Goal: Task Accomplishment & Management: Manage account settings

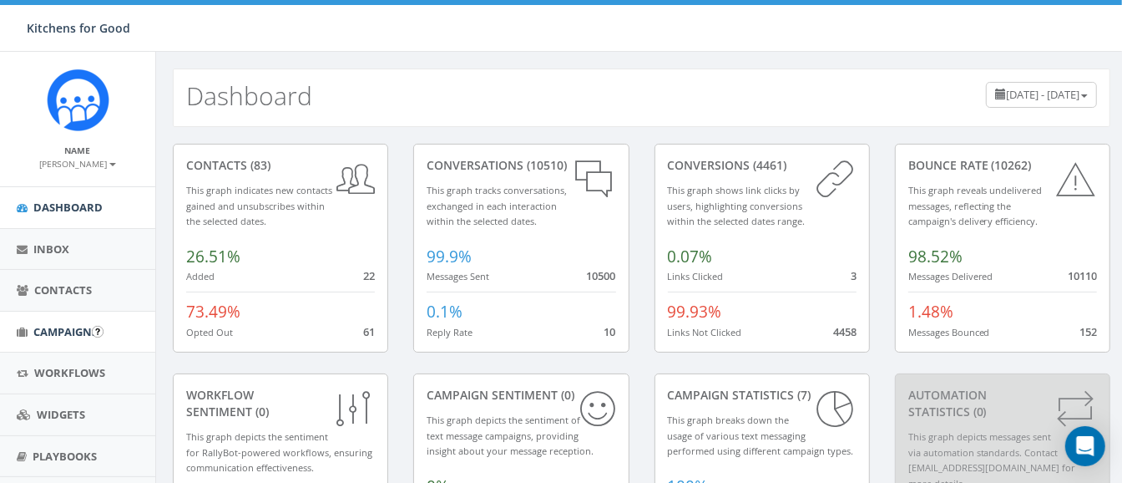
scroll to position [121, 0]
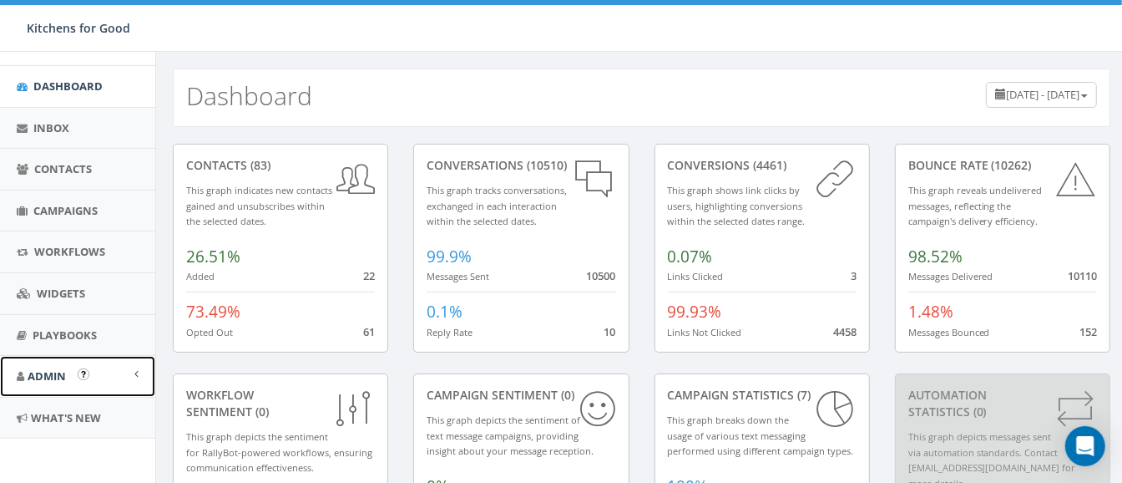
click at [43, 362] on link "Admin" at bounding box center [77, 376] width 155 height 41
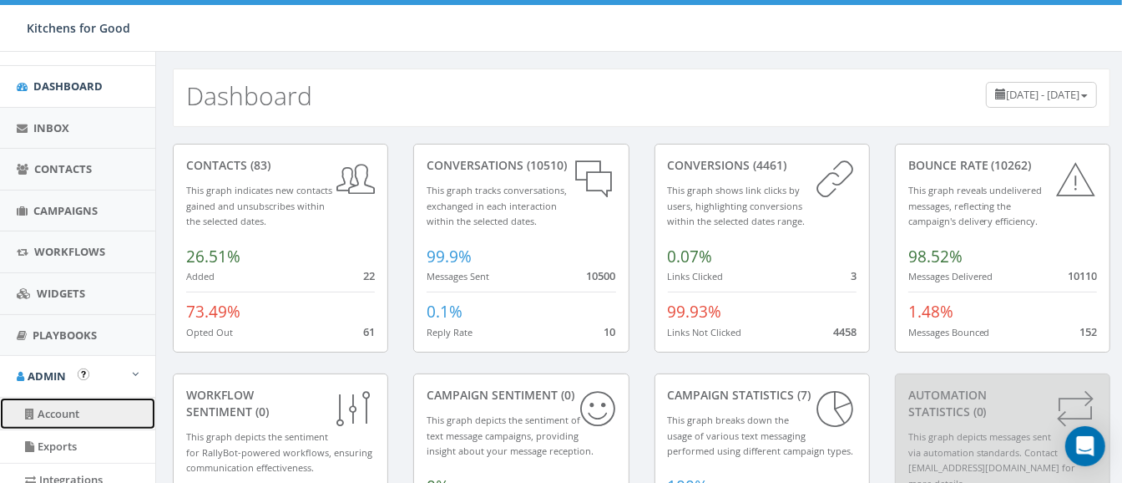
click at [60, 409] on link "Account" at bounding box center [77, 413] width 155 height 33
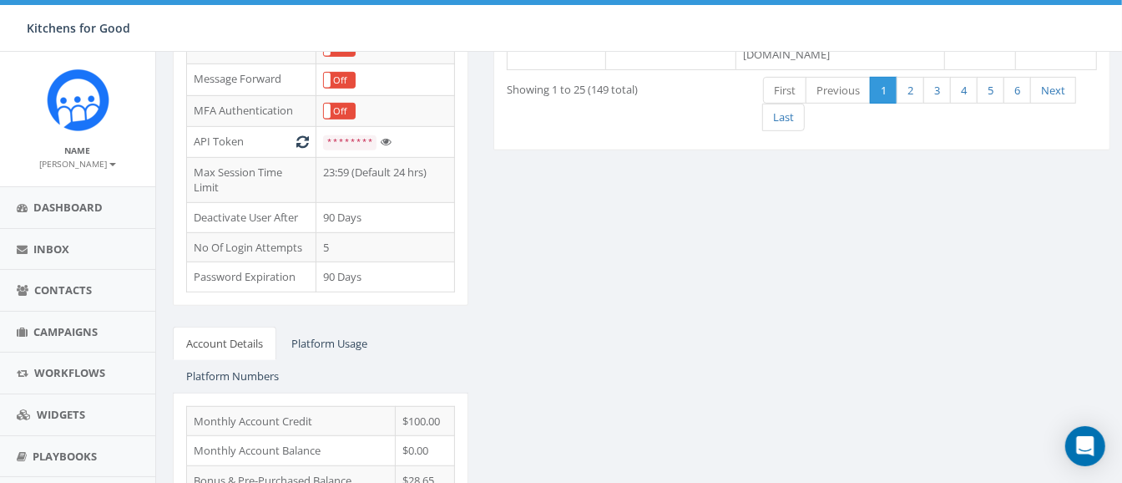
scroll to position [567, 0]
